Goal: Transaction & Acquisition: Purchase product/service

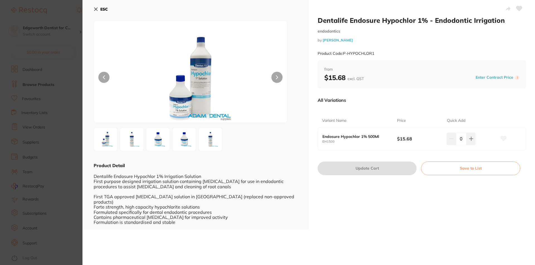
click at [70, 46] on section "Dentalife Endosure Hypochlor 1% - Endodontic Irrigation endodontics by [PERSON_…" at bounding box center [267, 132] width 535 height 265
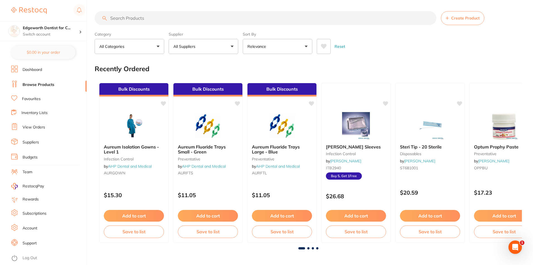
click at [158, 20] on input "search" at bounding box center [266, 18] width 342 height 14
type input "c"
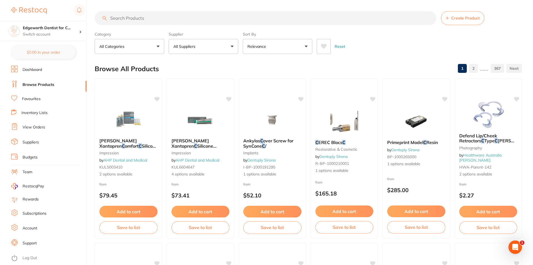
click at [191, 44] on p "All Suppliers" at bounding box center [186, 47] width 24 height 6
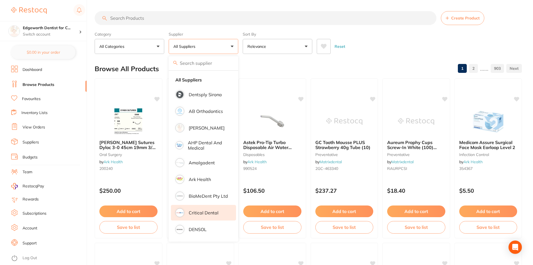
click at [199, 214] on p "Critical Dental" at bounding box center [204, 213] width 30 height 5
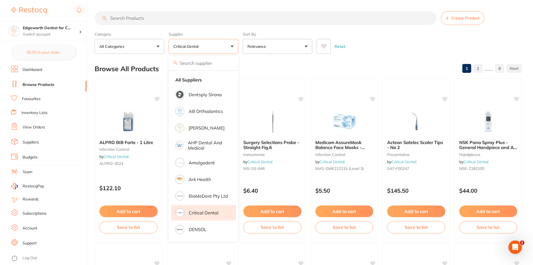
click at [138, 18] on input "search" at bounding box center [266, 18] width 342 height 14
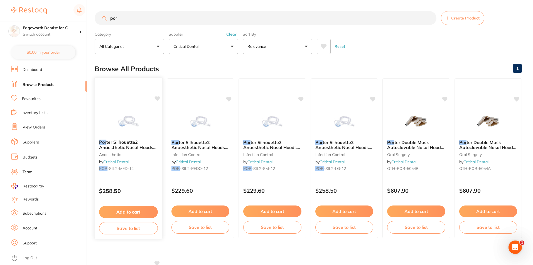
type input "por"
click at [151, 148] on span "ter Silhouette2 Anaesthetic Nasal Hoods (Pack of 12) – New Version | Medium" at bounding box center [128, 150] width 58 height 21
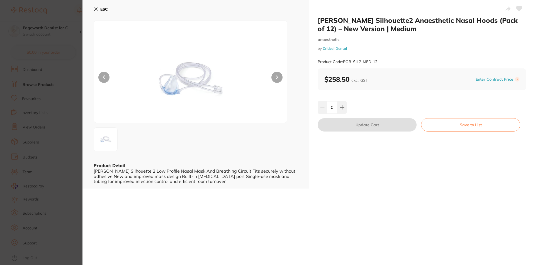
click at [97, 9] on icon at bounding box center [96, 9] width 4 height 4
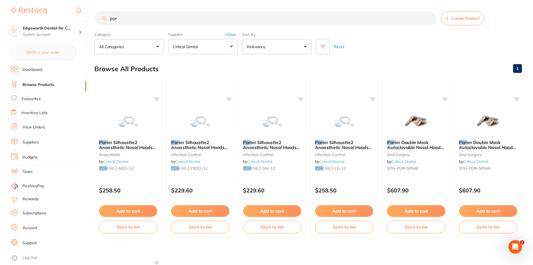
scroll to position [56, 0]
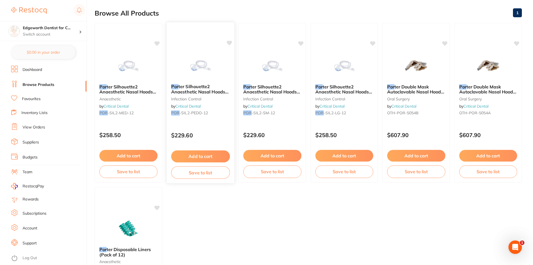
click at [199, 92] on span "ter Silhouette2 Anaesthetic Nasal Hoods (Pack of 12) – New Version | Paediatric" at bounding box center [200, 94] width 58 height 21
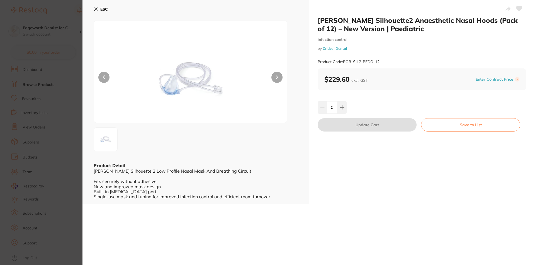
click at [96, 12] on button "ESC" at bounding box center [101, 8] width 14 height 9
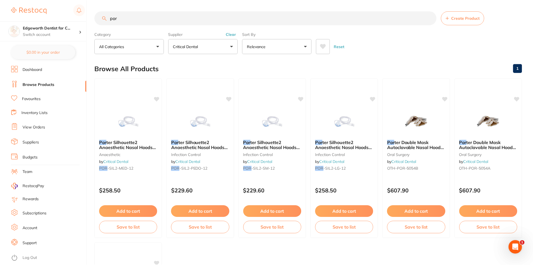
scroll to position [56, 0]
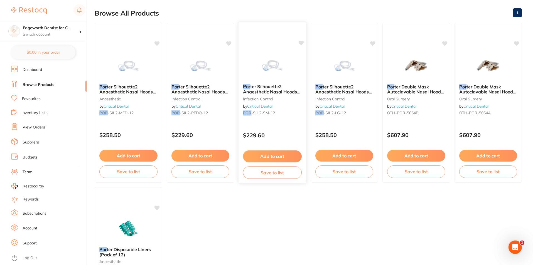
click at [277, 89] on span "ter Silhouette2 Anaesthetic Nasal Hoods (Pack of 12) – New Version | Small" at bounding box center [272, 94] width 58 height 21
